Goal: Information Seeking & Learning: Learn about a topic

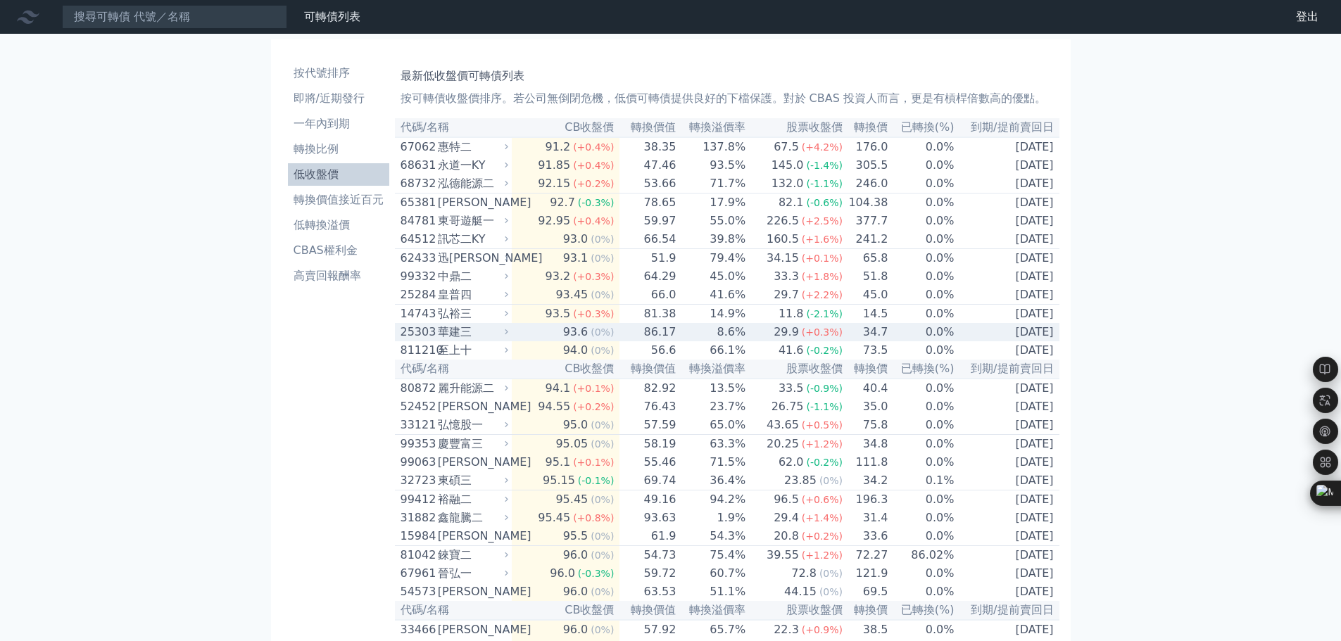
click at [466, 341] on div "華建三" at bounding box center [472, 332] width 68 height 17
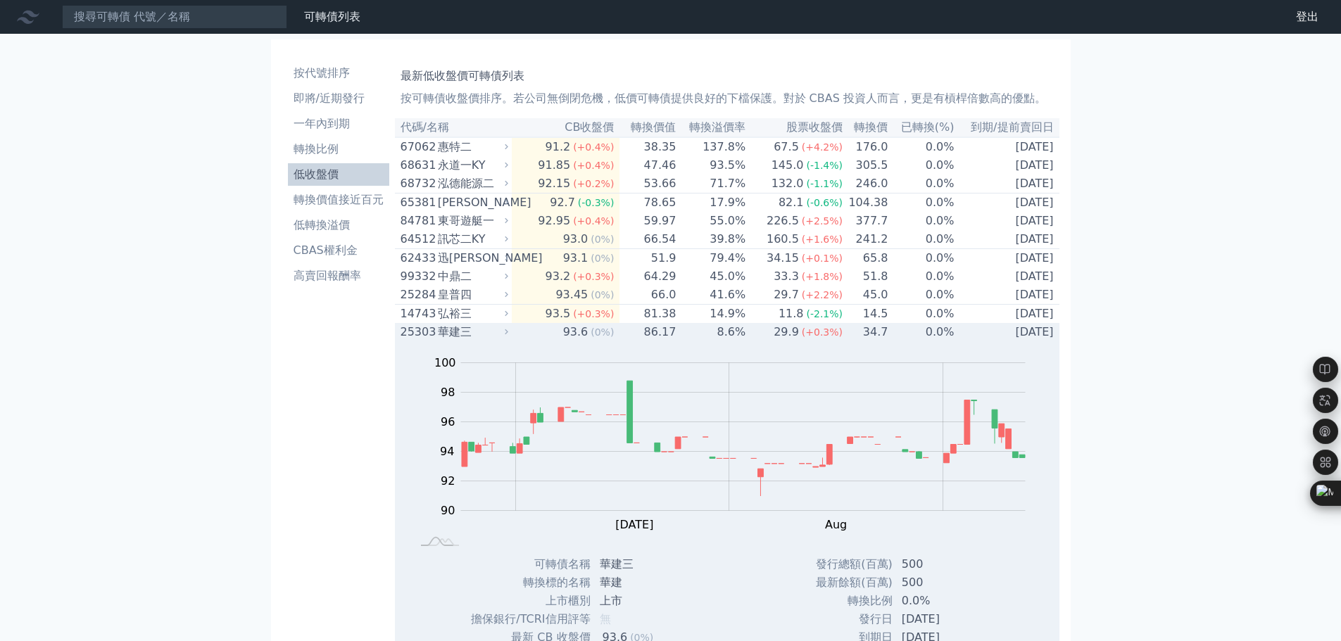
click at [506, 341] on div "華建三" at bounding box center [472, 332] width 68 height 17
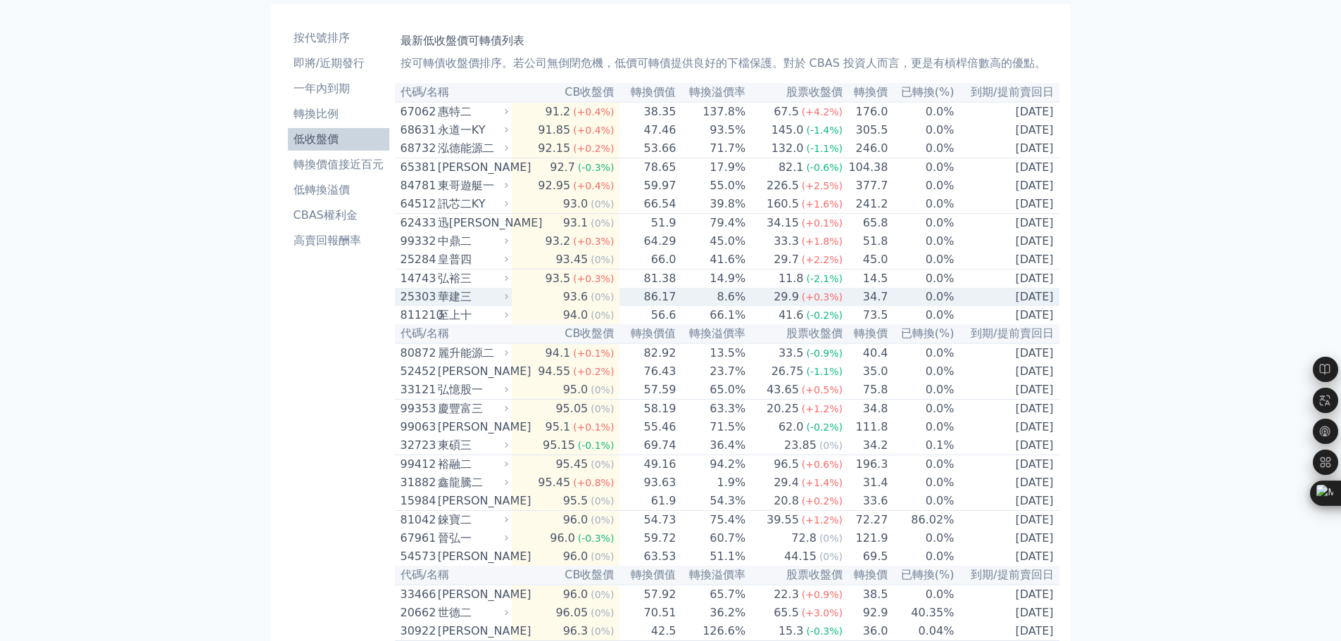
scroll to position [70, 0]
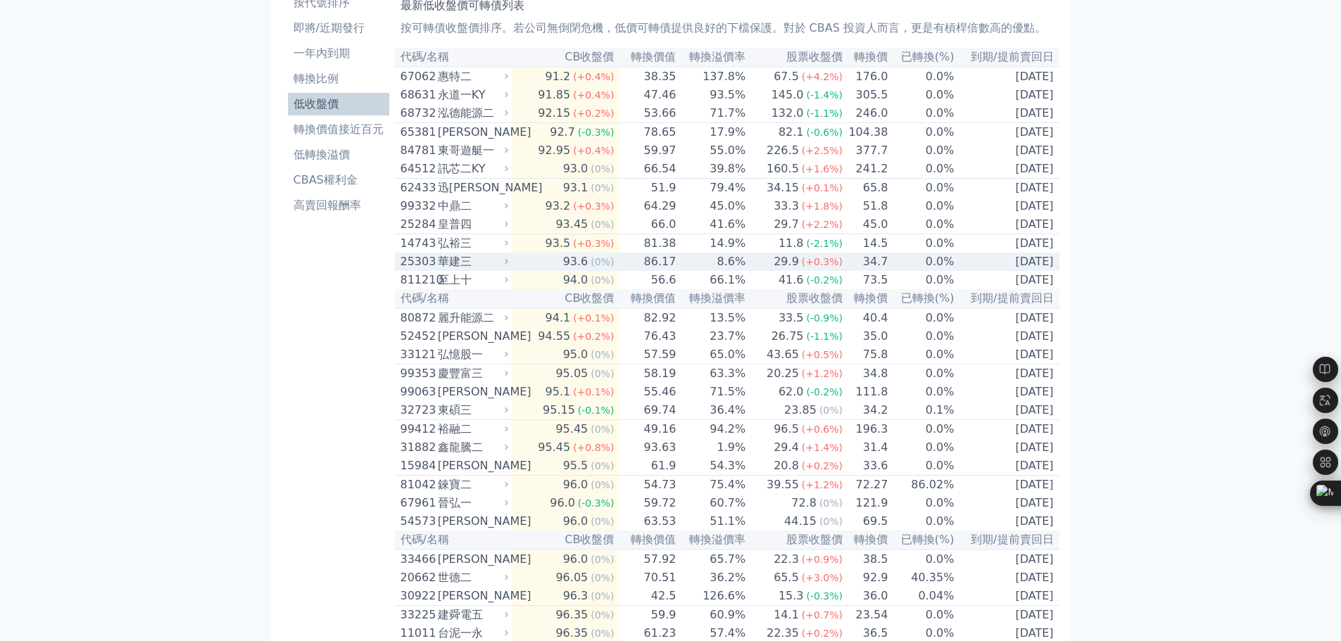
click at [506, 270] on div "華建三" at bounding box center [472, 261] width 68 height 17
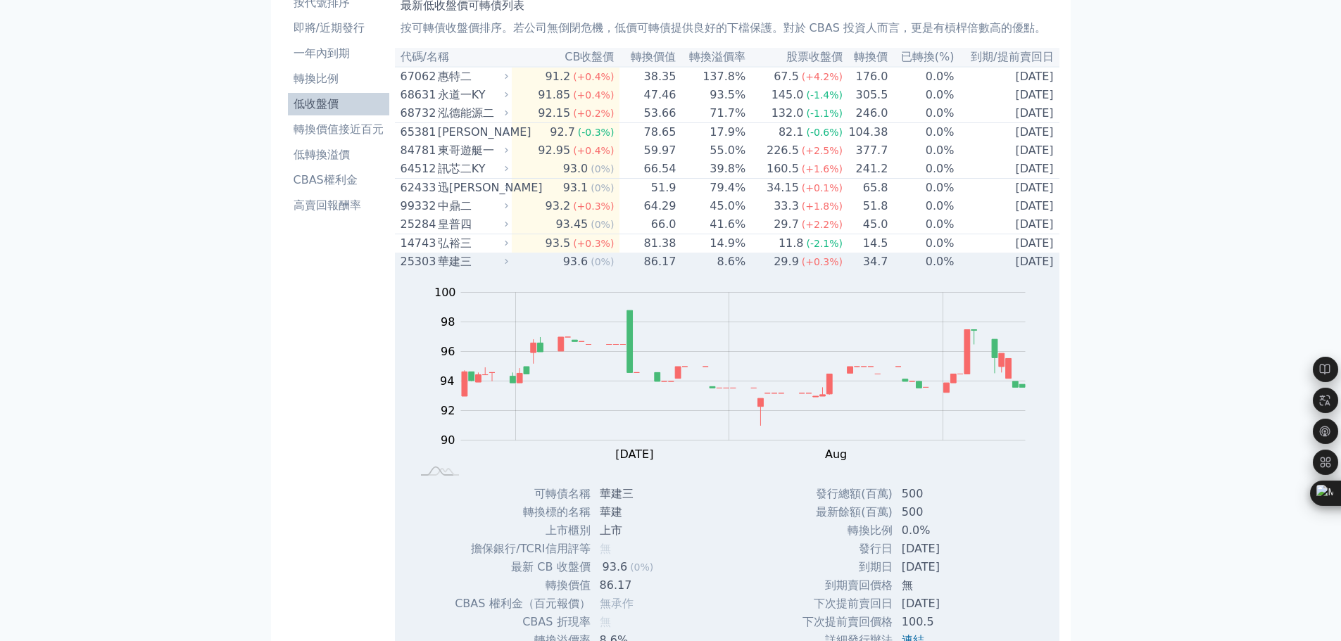
click at [506, 270] on div "華建三" at bounding box center [472, 261] width 68 height 17
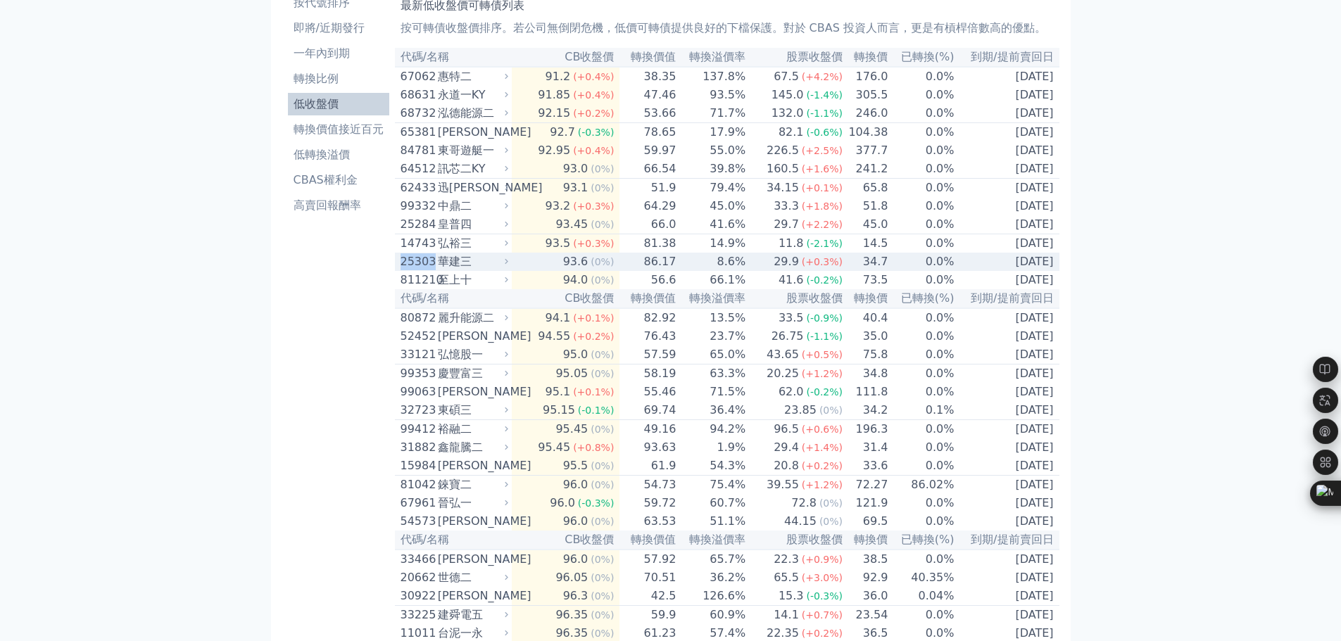
drag, startPoint x: 410, startPoint y: 279, endPoint x: 434, endPoint y: 281, distance: 24.0
click at [434, 270] on div "25303" at bounding box center [418, 261] width 34 height 17
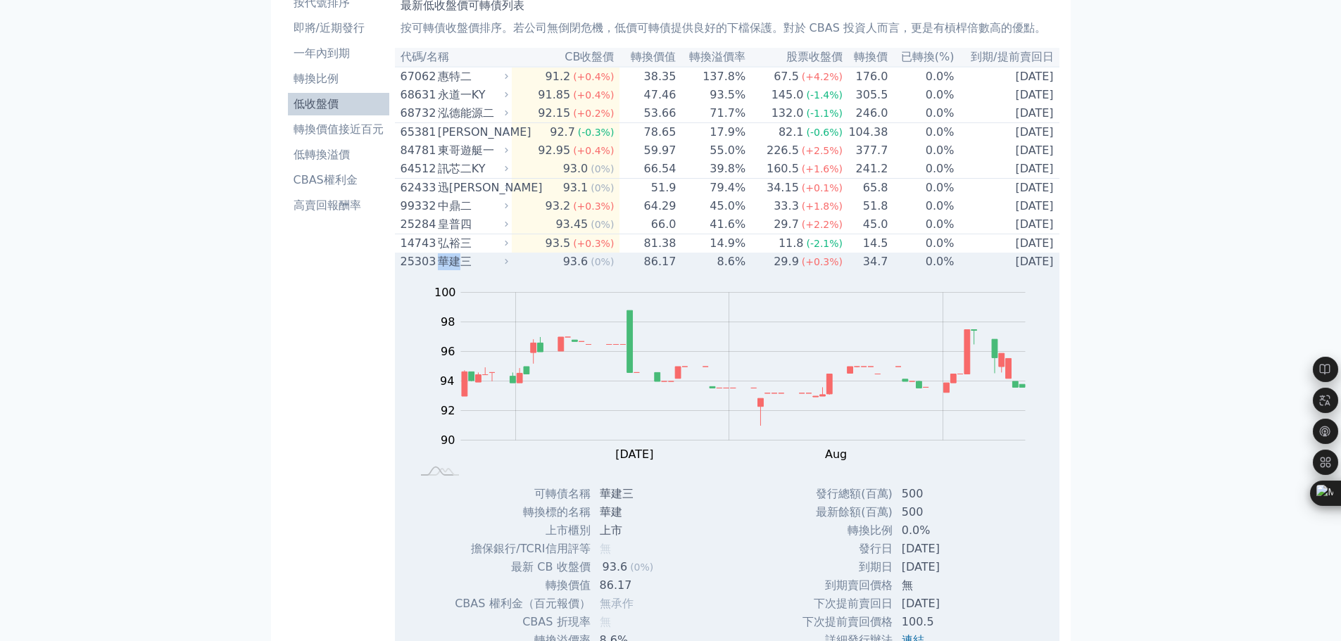
drag, startPoint x: 439, startPoint y: 278, endPoint x: 458, endPoint y: 280, distance: 19.1
click at [460, 270] on div "華建三" at bounding box center [472, 261] width 68 height 17
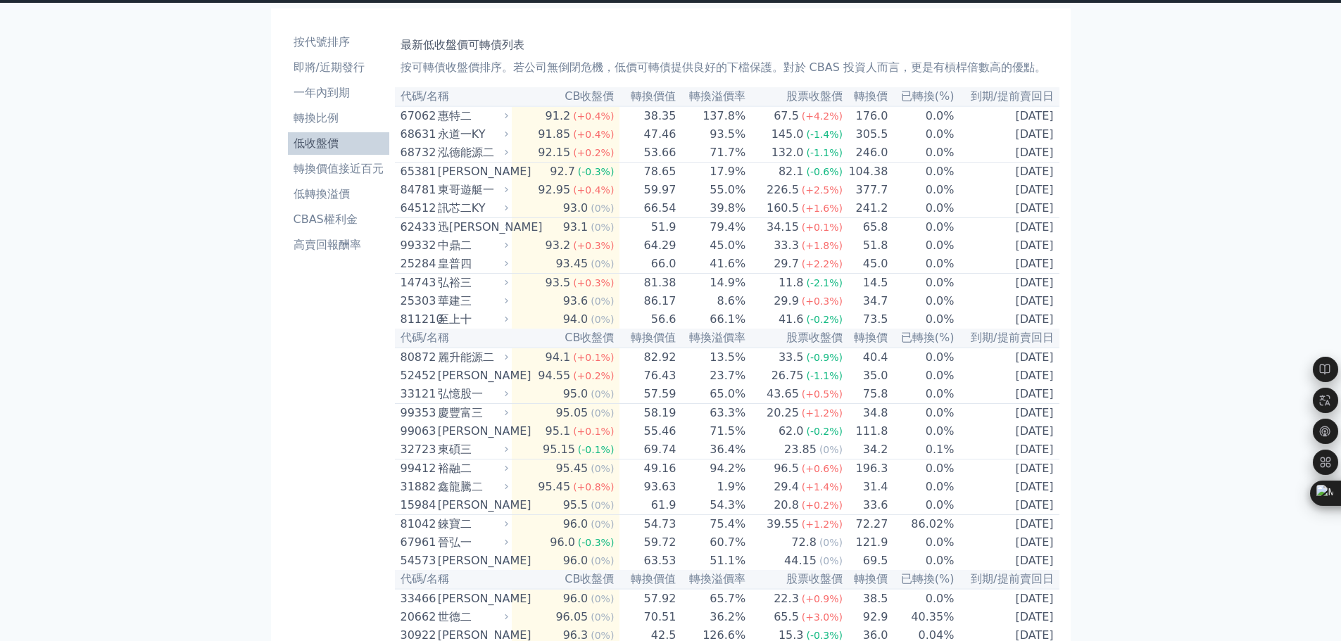
scroll to position [0, 0]
